Goal: Navigation & Orientation: Understand site structure

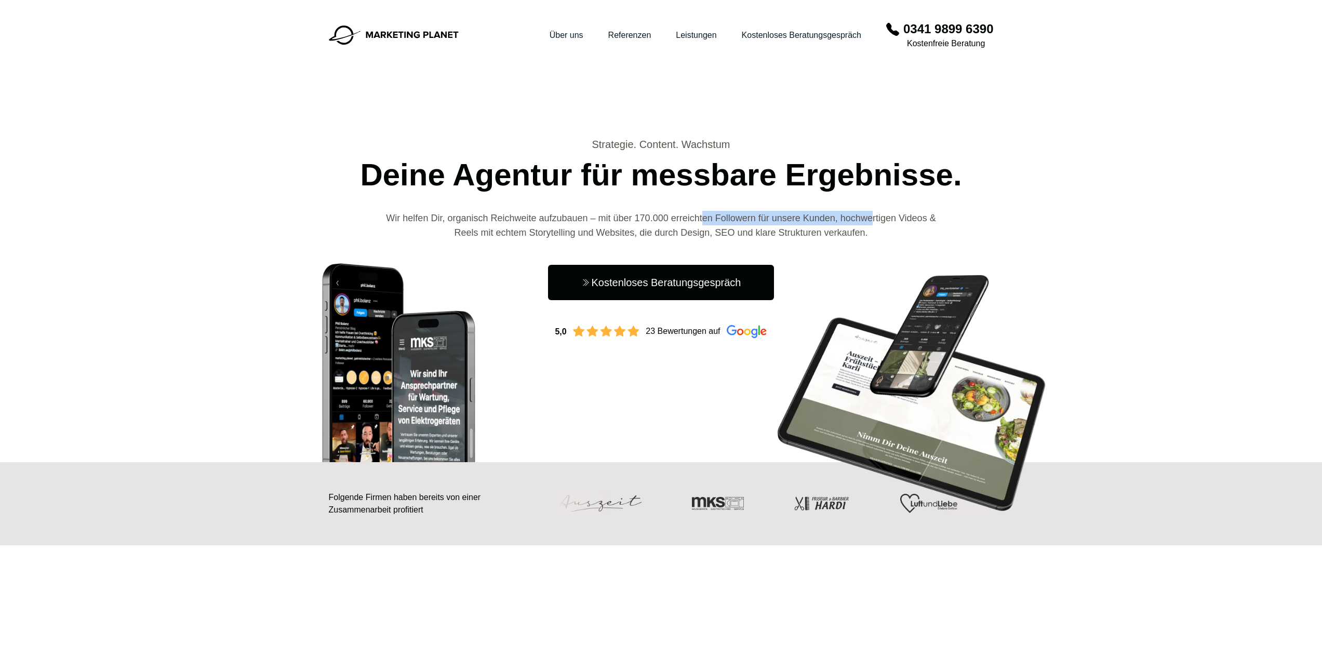
drag, startPoint x: 702, startPoint y: 202, endPoint x: 881, endPoint y: 210, distance: 179.4
click at [879, 210] on div "Strategie. Content. Wachstum Deine Agentur für messbare Ergebnisse. Wir helfen …" at bounding box center [661, 237] width 665 height 201
click at [1078, 192] on header "Hauptnavigation öffnen Menü Über uns Referenzen Leistungen Kostenloses Beratung…" at bounding box center [661, 169] width 1322 height 338
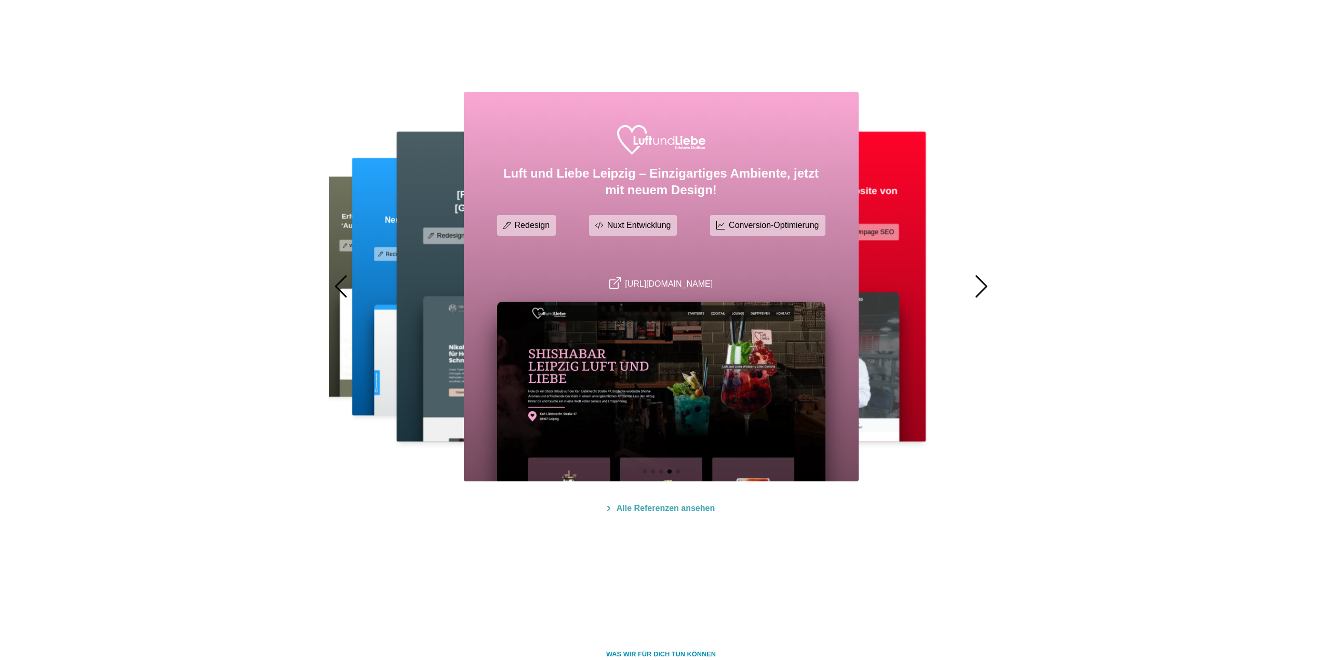
scroll to position [571, 0]
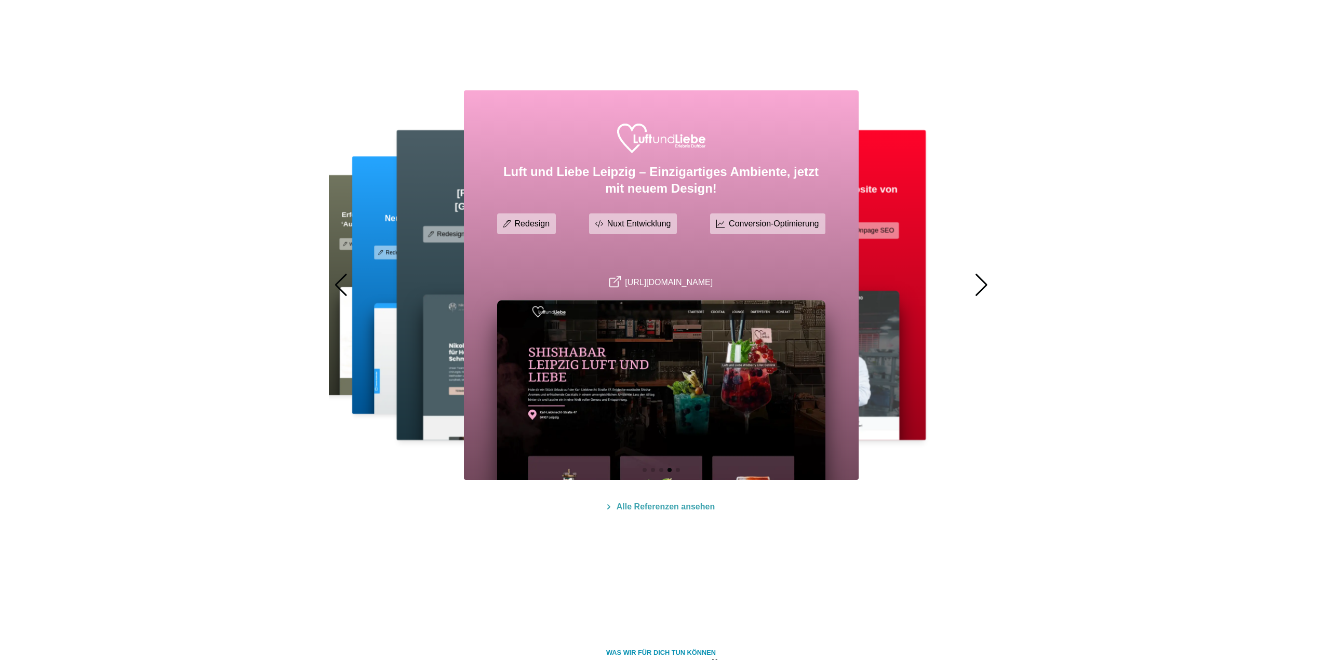
click at [986, 283] on div at bounding box center [981, 285] width 14 height 23
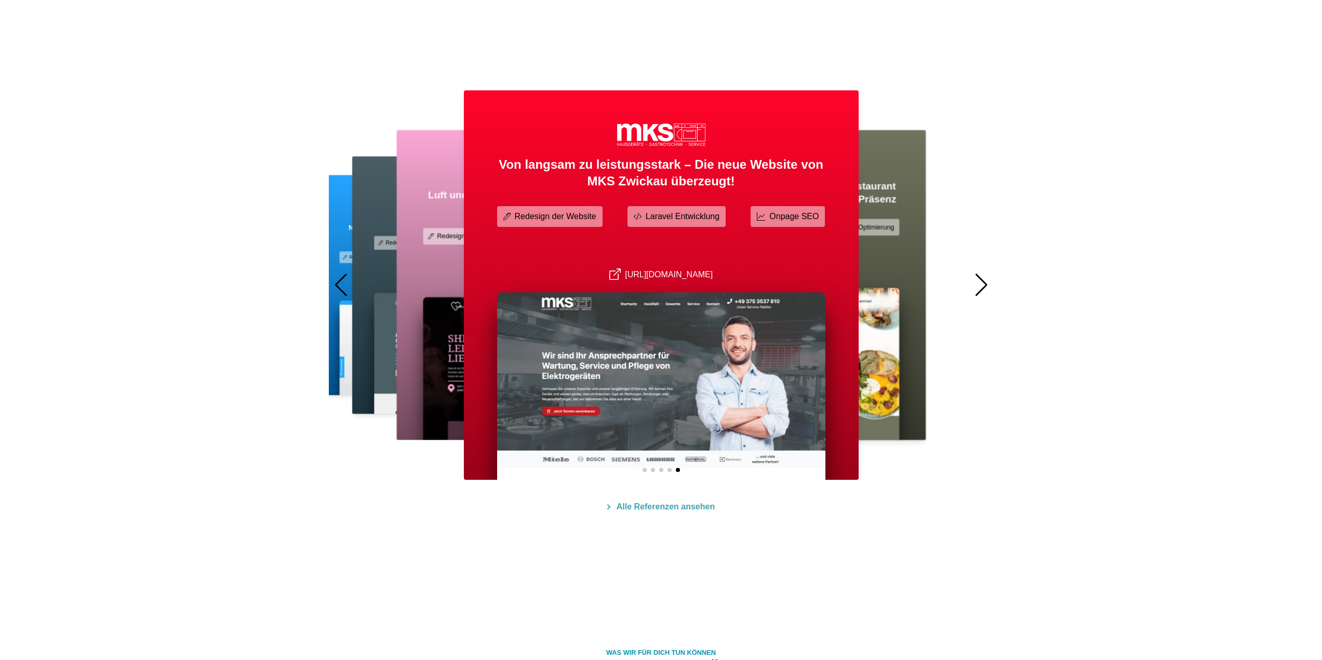
click at [986, 281] on div at bounding box center [981, 285] width 14 height 23
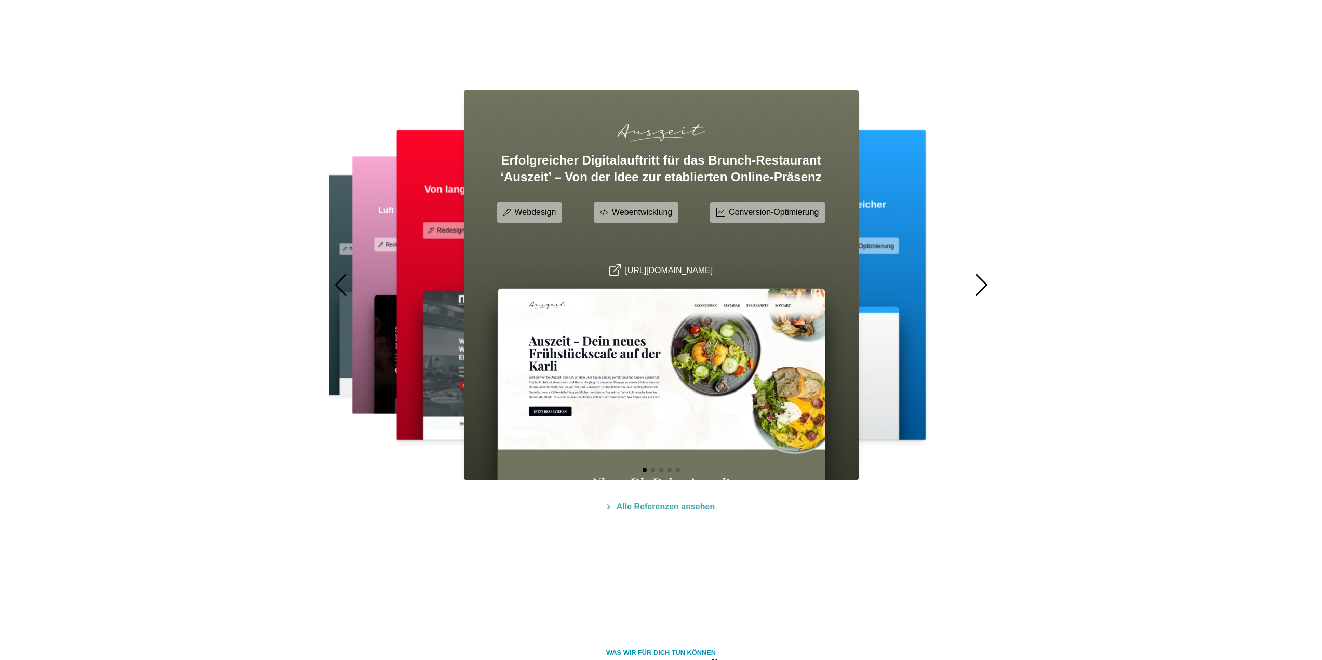
click at [986, 281] on div at bounding box center [981, 285] width 14 height 23
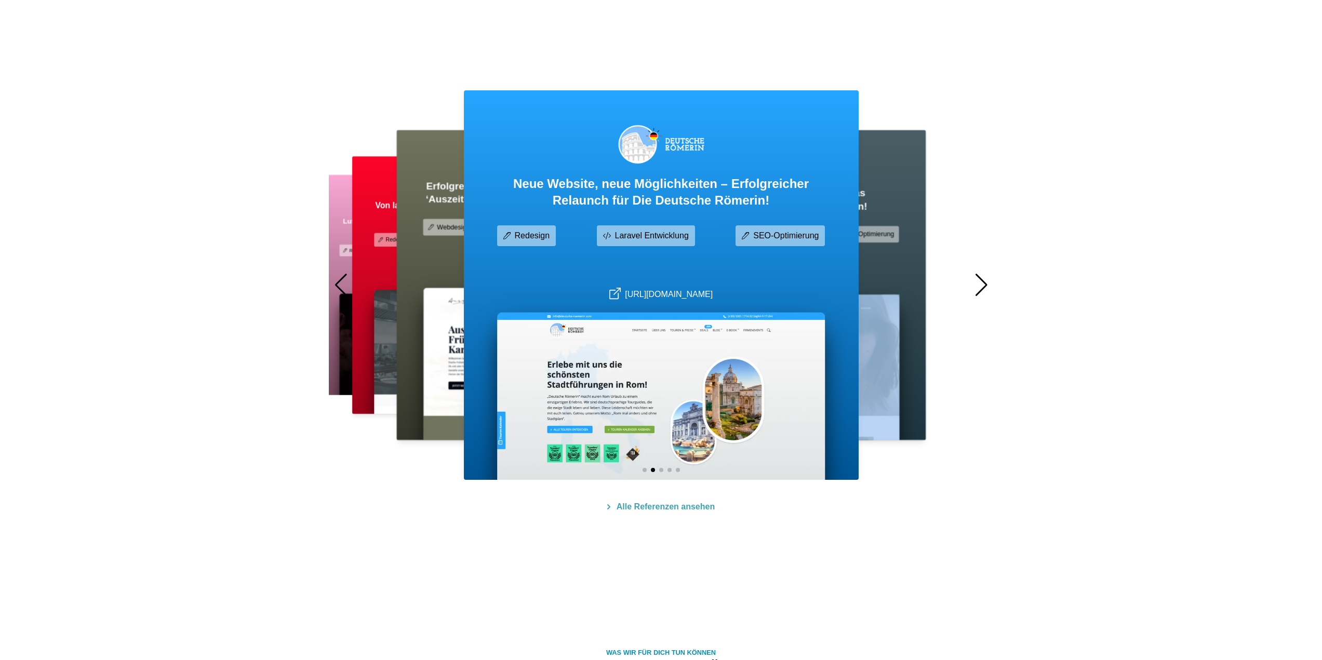
click at [986, 281] on div at bounding box center [981, 285] width 14 height 23
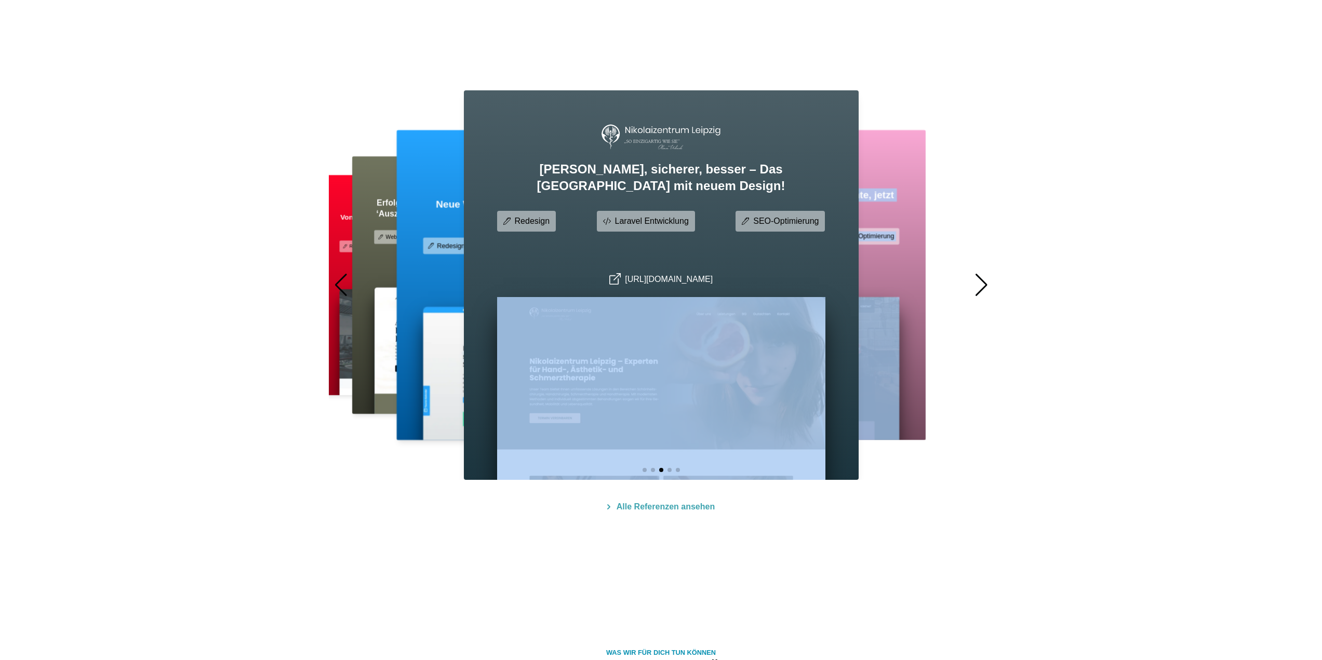
click at [337, 282] on div at bounding box center [341, 285] width 14 height 23
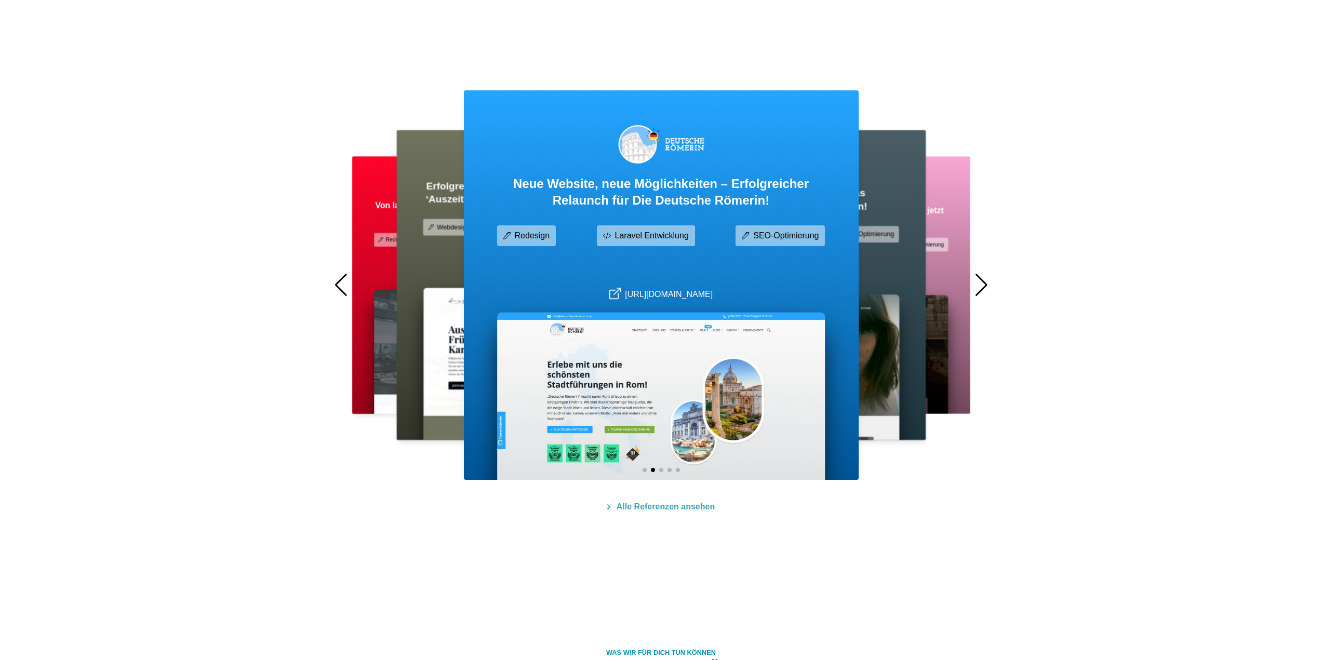
click at [975, 295] on div at bounding box center [981, 285] width 14 height 23
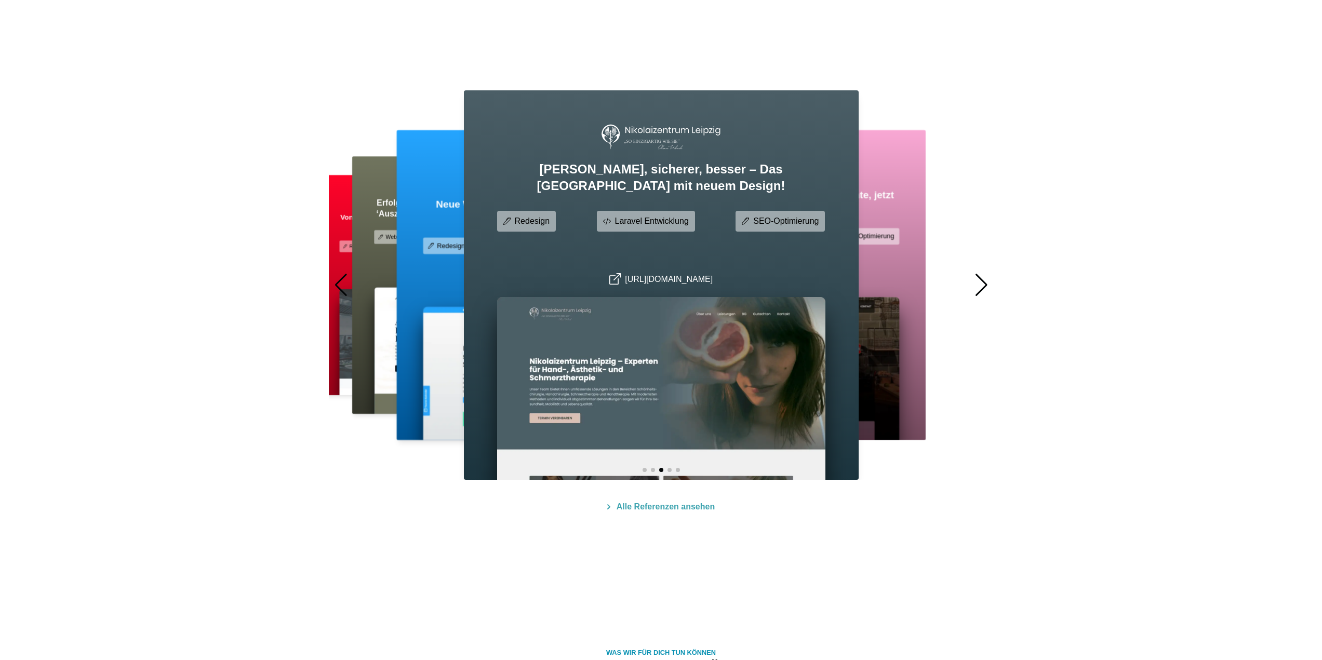
click at [975, 295] on div at bounding box center [981, 285] width 14 height 23
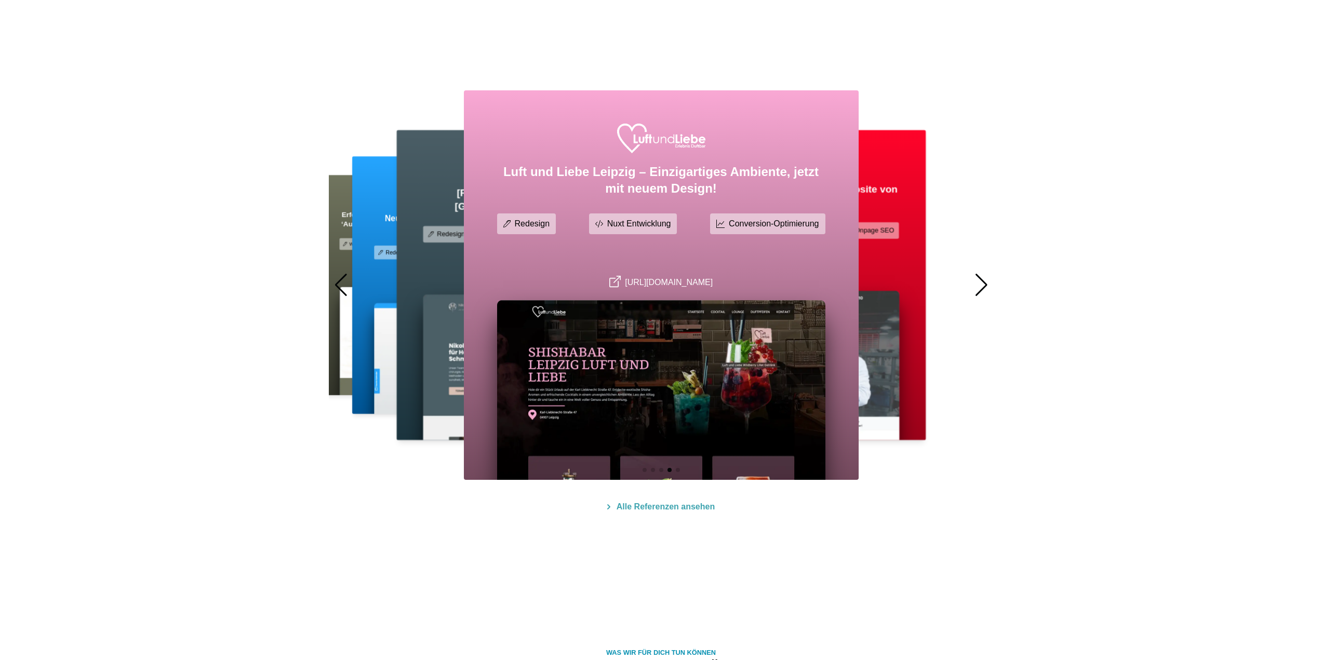
click at [975, 295] on div at bounding box center [981, 285] width 14 height 23
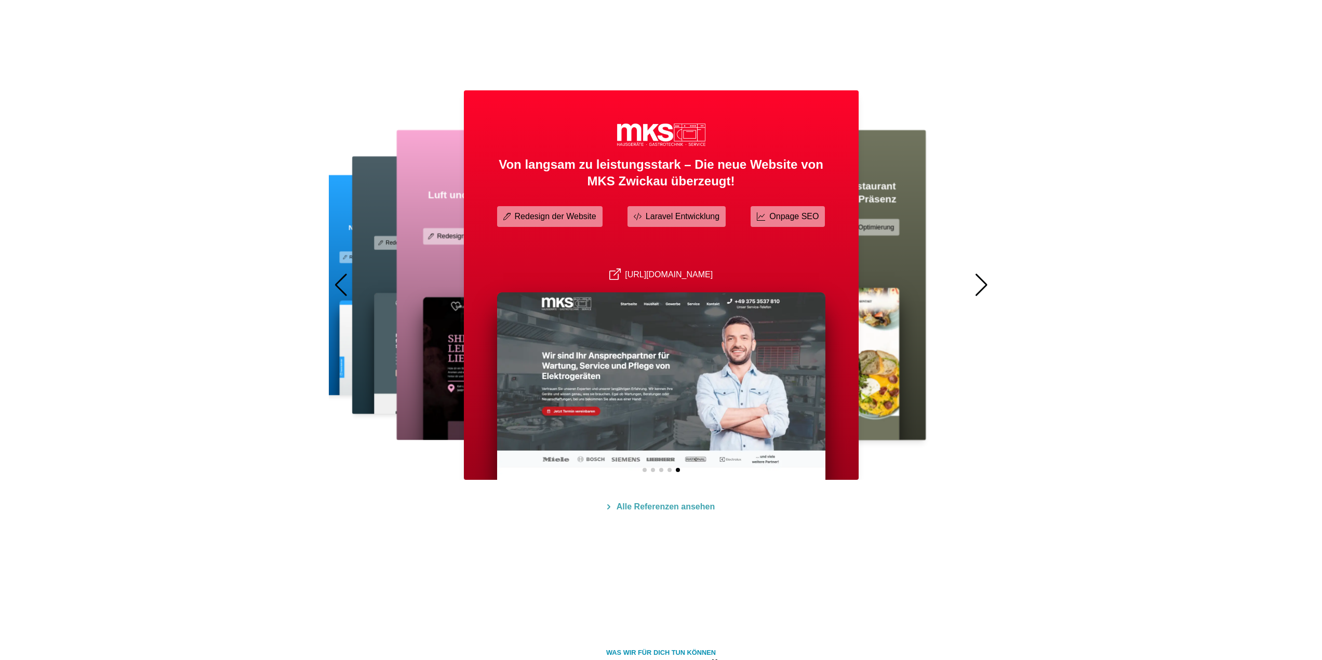
click at [975, 295] on div at bounding box center [981, 285] width 14 height 23
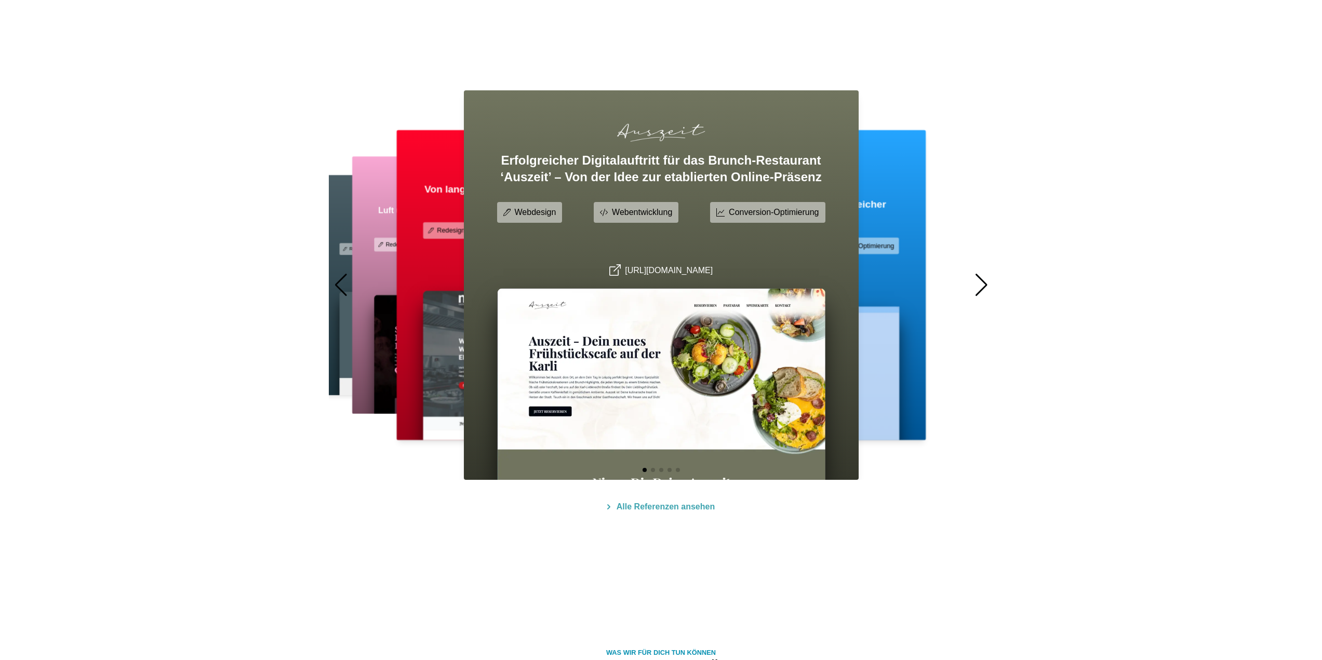
click at [975, 295] on div at bounding box center [981, 285] width 14 height 23
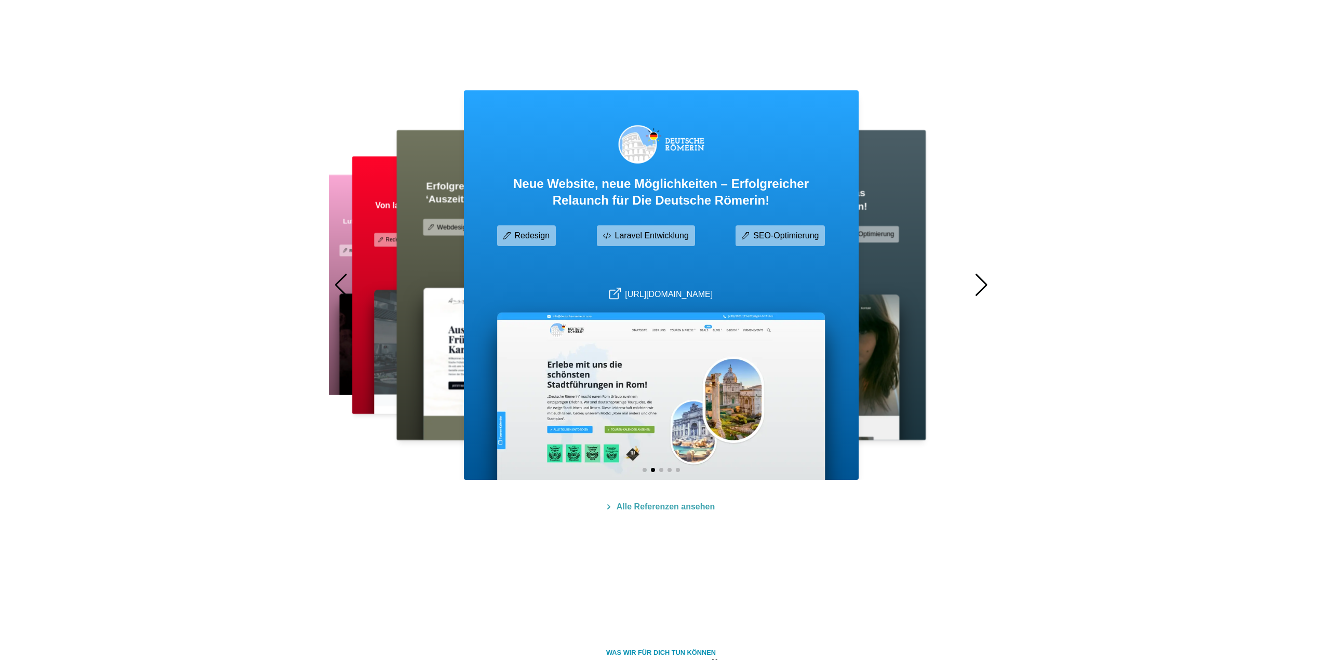
click at [975, 294] on div at bounding box center [981, 285] width 14 height 23
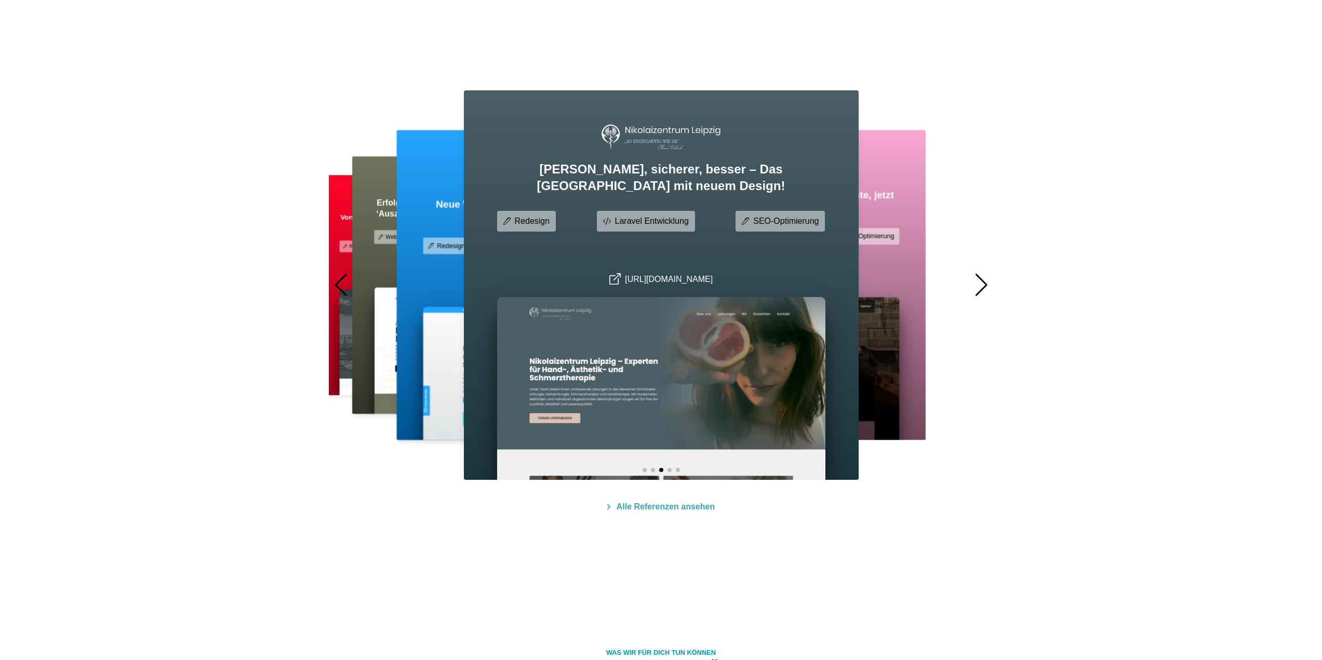
click at [975, 294] on div at bounding box center [981, 285] width 14 height 23
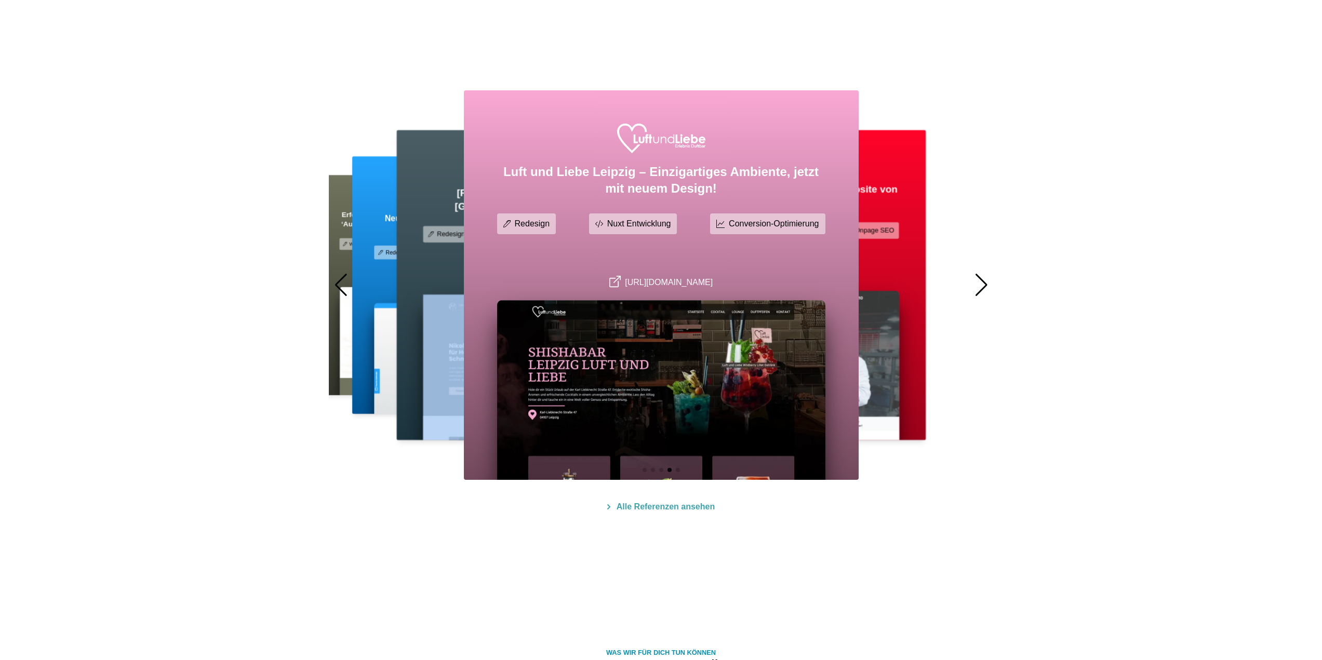
click at [974, 294] on div "Erfolgreicher Digitalauftritt für das Brunch-Restaurant ‘Auszeit’ – Von der Ide…" at bounding box center [661, 285] width 665 height 390
click at [974, 293] on div "Erfolgreicher Digitalauftritt für das Brunch-Restaurant ‘Auszeit’ – Von der Ide…" at bounding box center [661, 285] width 665 height 390
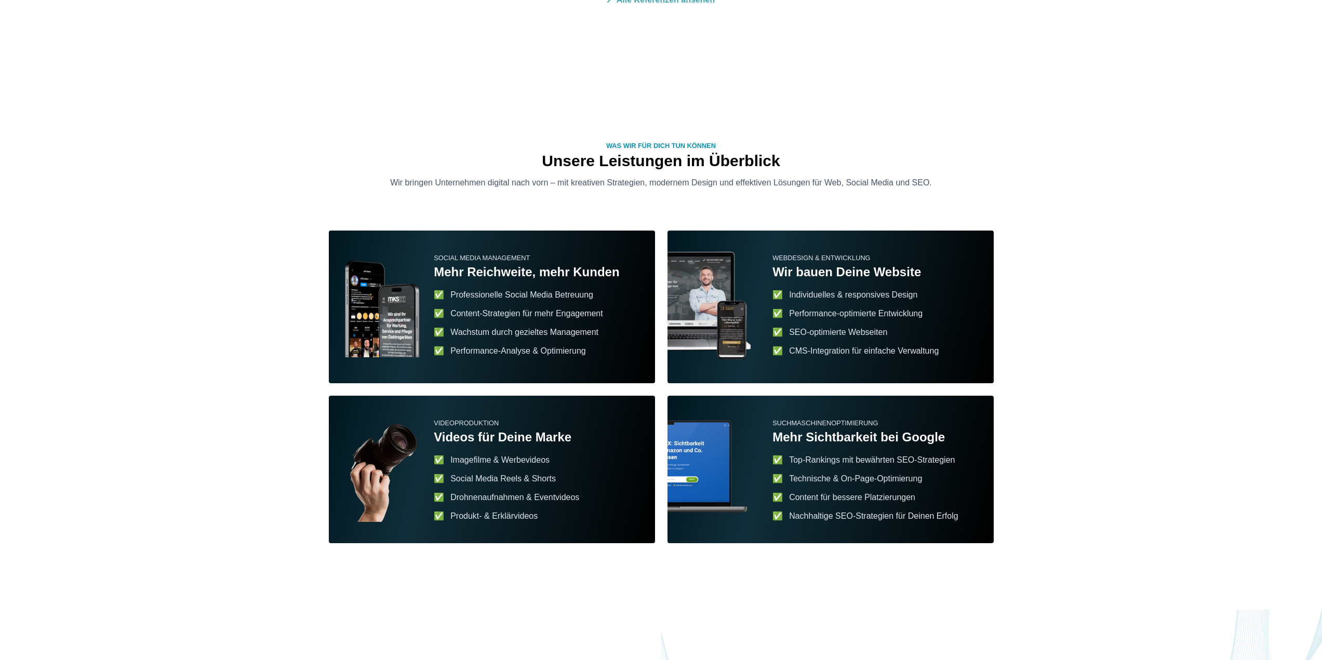
scroll to position [1122, 0]
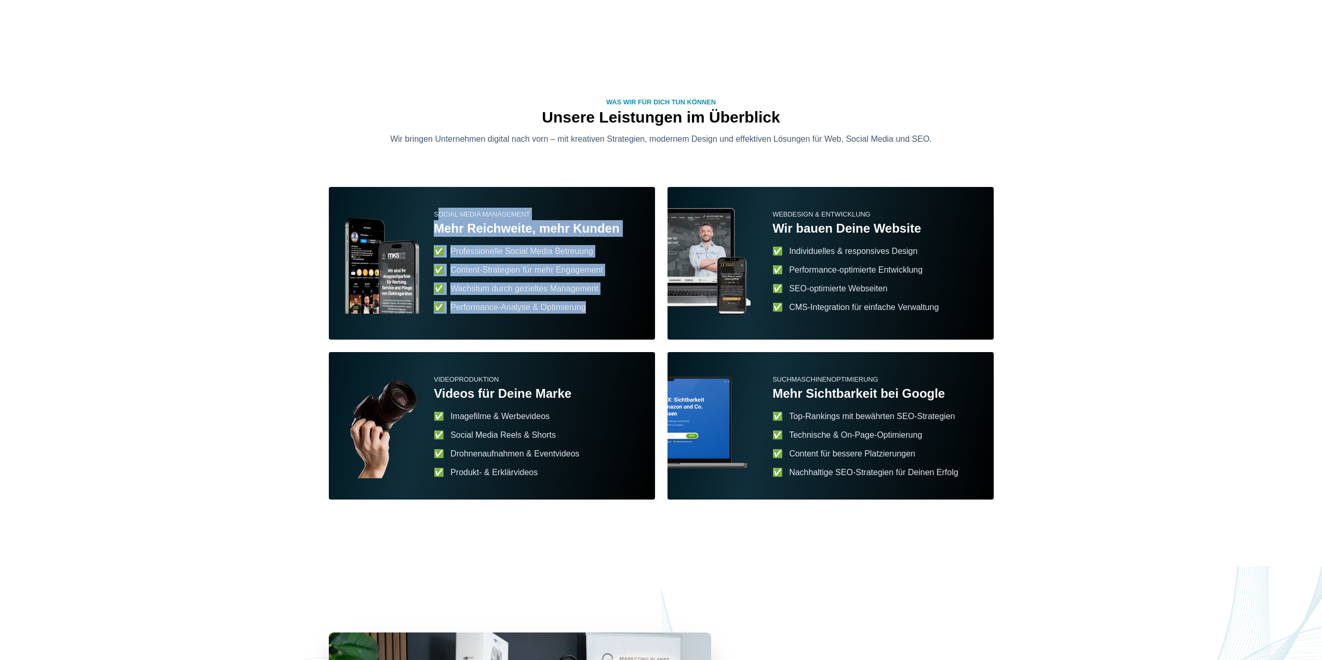
drag, startPoint x: 439, startPoint y: 214, endPoint x: 633, endPoint y: 314, distance: 218.6
click at [633, 314] on div "Social Media Management Mehr Reichweite, mehr Kunden ✅ Professionelle Social Me…" at bounding box center [539, 263] width 210 height 111
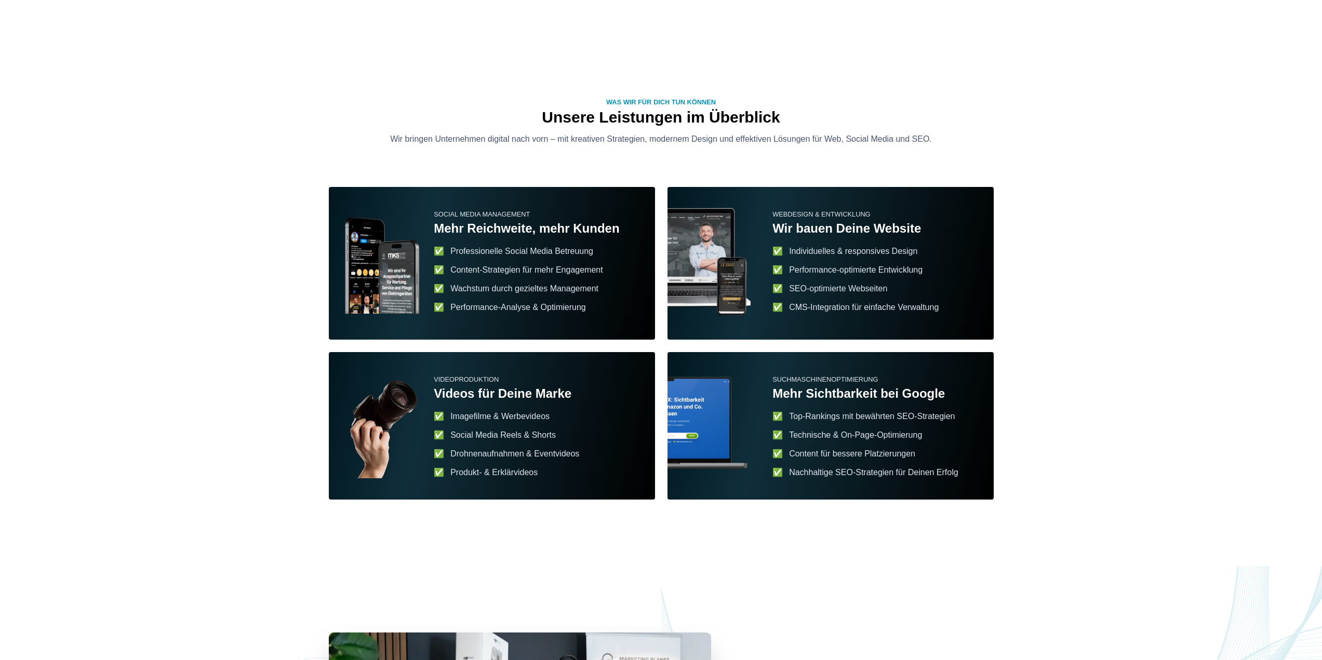
click at [907, 277] on ul "✅ Individuelles & responsives Design ✅ Performance-optimierte Entwicklung ✅ SEO…" at bounding box center [877, 279] width 210 height 69
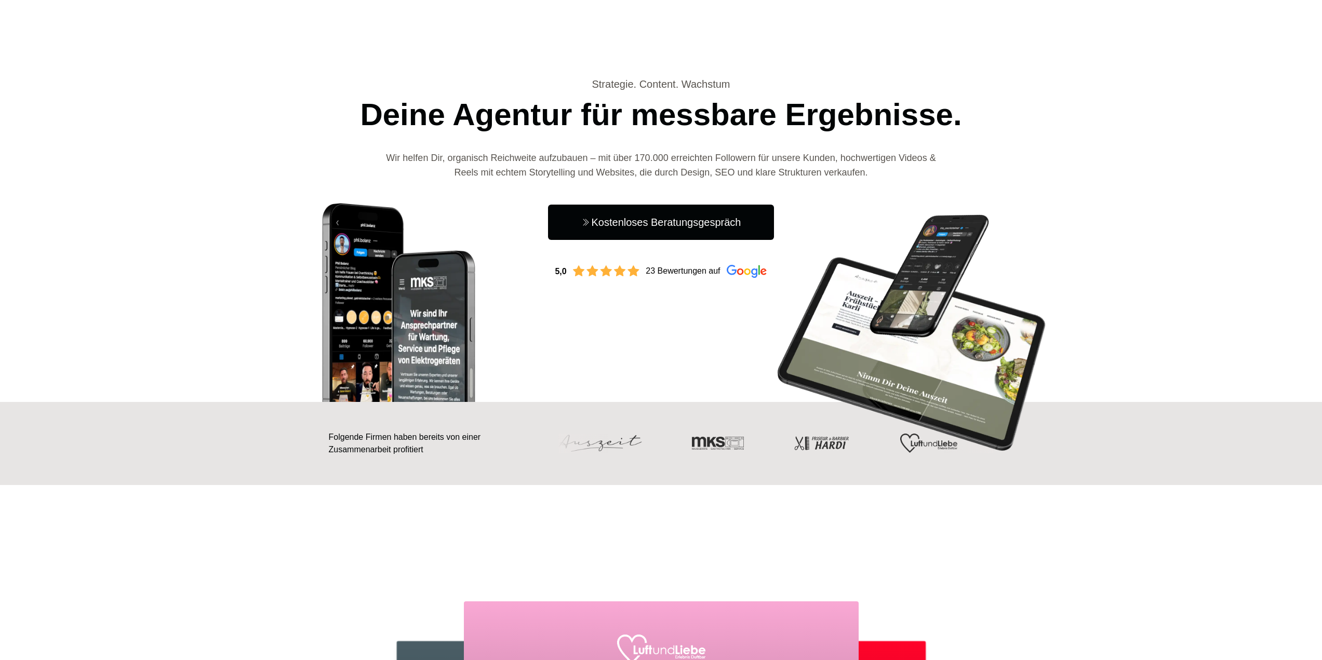
scroll to position [0, 0]
